Goal: Navigation & Orientation: Find specific page/section

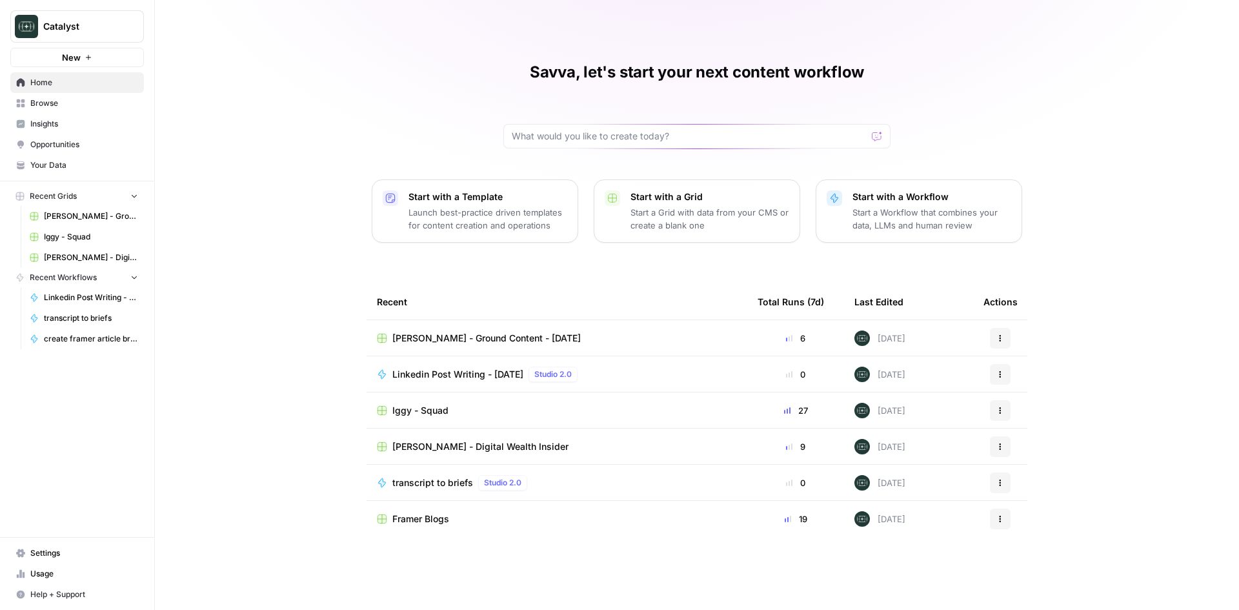
click at [71, 112] on link "Browse" at bounding box center [77, 103] width 134 height 21
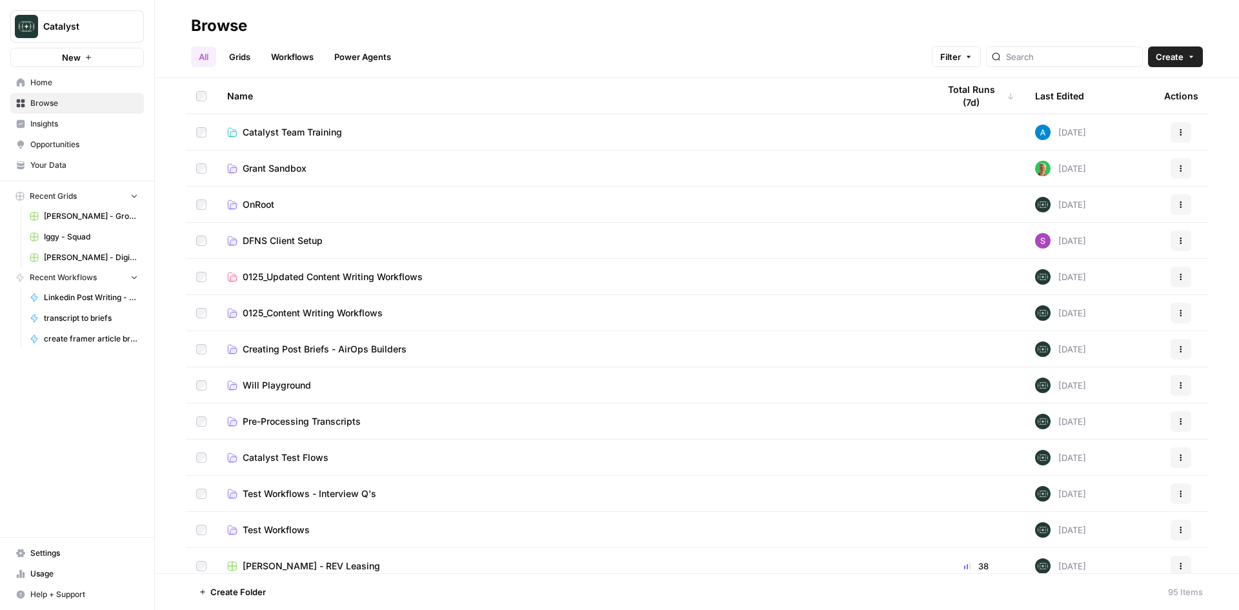
click at [312, 130] on span "Catalyst Team Training" at bounding box center [292, 132] width 99 height 13
click at [295, 172] on span "Grant Sandbox" at bounding box center [275, 168] width 64 height 13
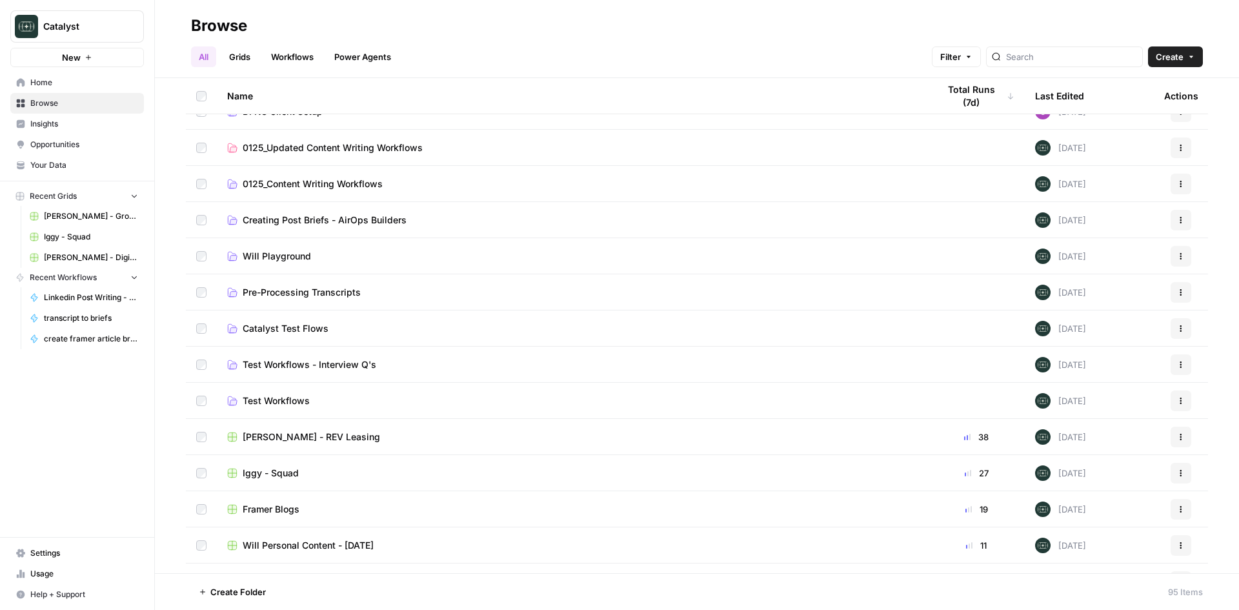
click at [434, 185] on link "0125_Content Writing Workflows" at bounding box center [572, 183] width 690 height 13
